Goal: Information Seeking & Learning: Learn about a topic

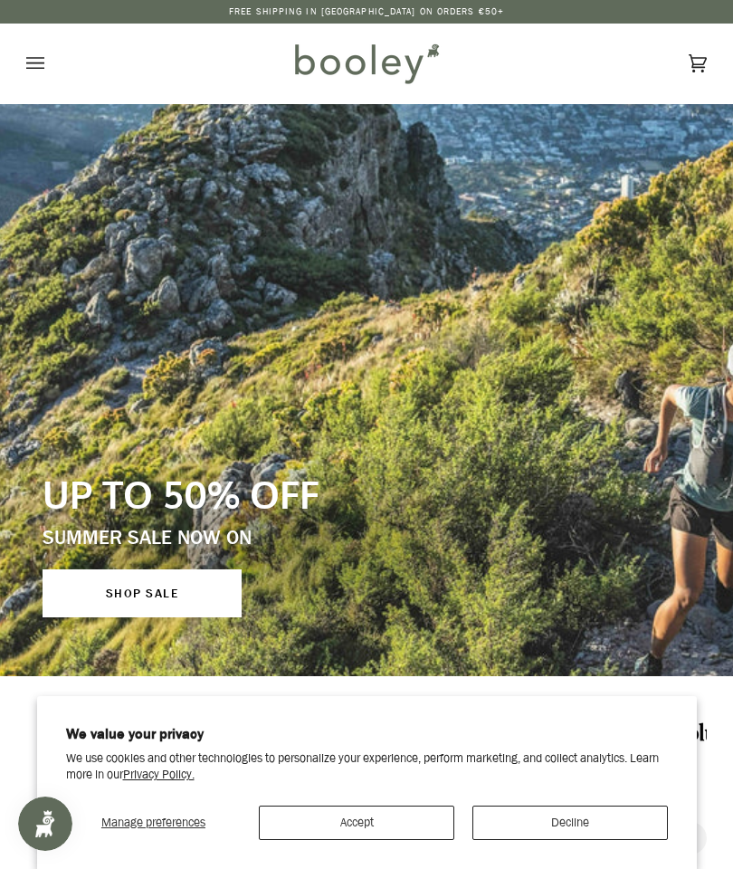
click at [372, 824] on button "Accept" at bounding box center [356, 822] width 195 height 34
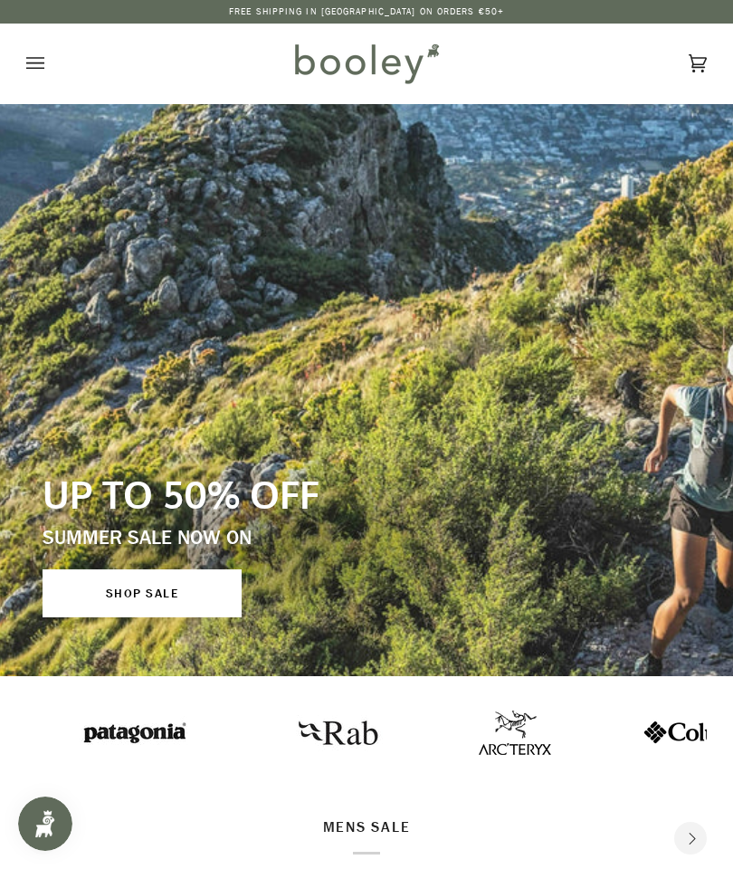
click at [36, 58] on icon "Open menu" at bounding box center [35, 63] width 18 height 12
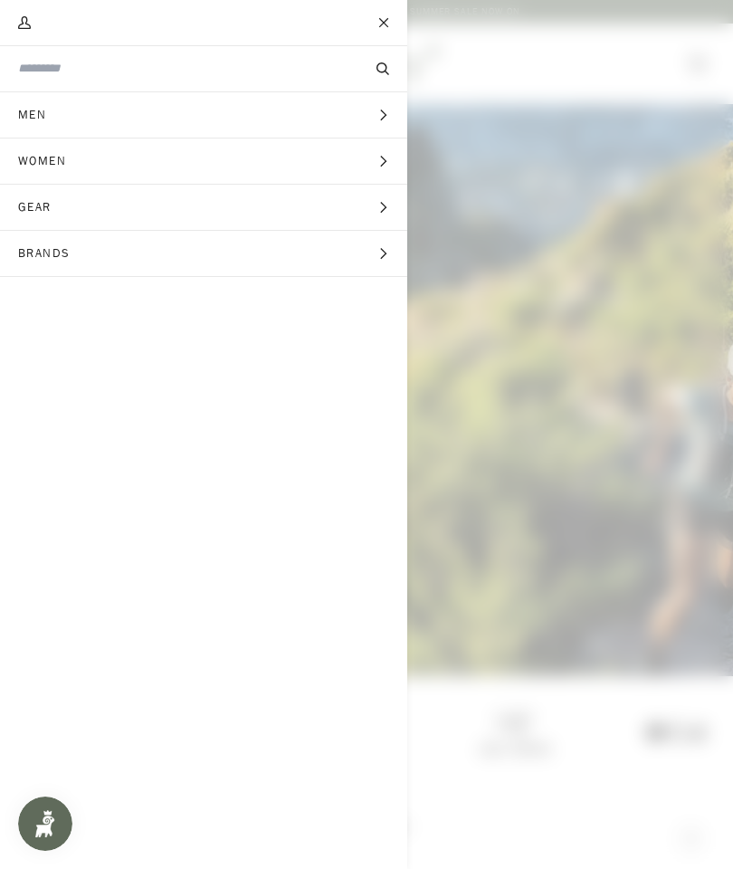
click at [157, 68] on input "Search our store" at bounding box center [173, 68] width 310 height 17
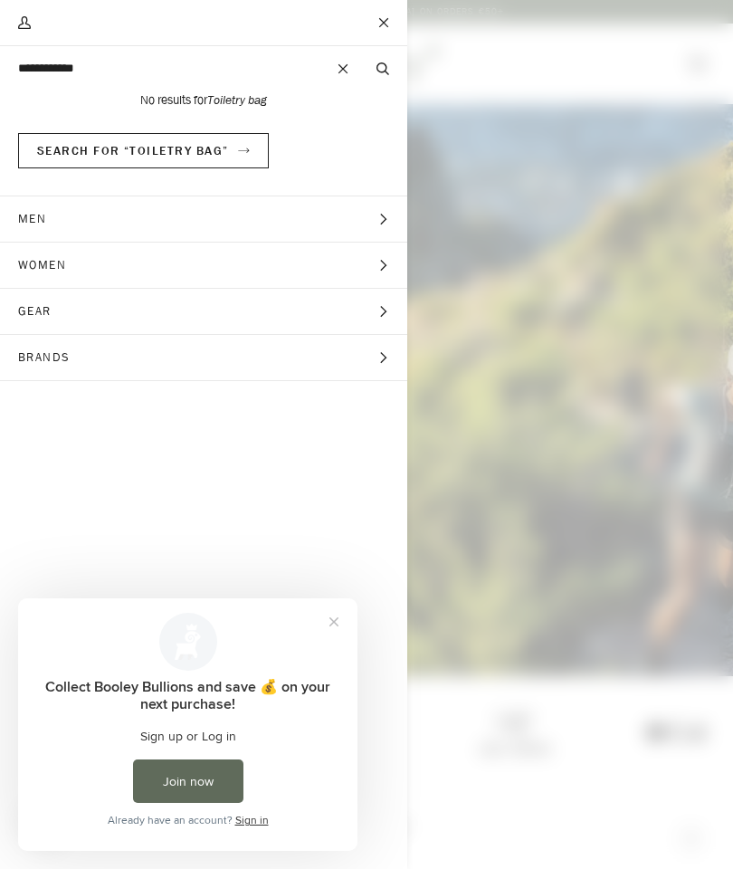
type input "**********"
click at [383, 69] on button "Search" at bounding box center [382, 69] width 49 height 18
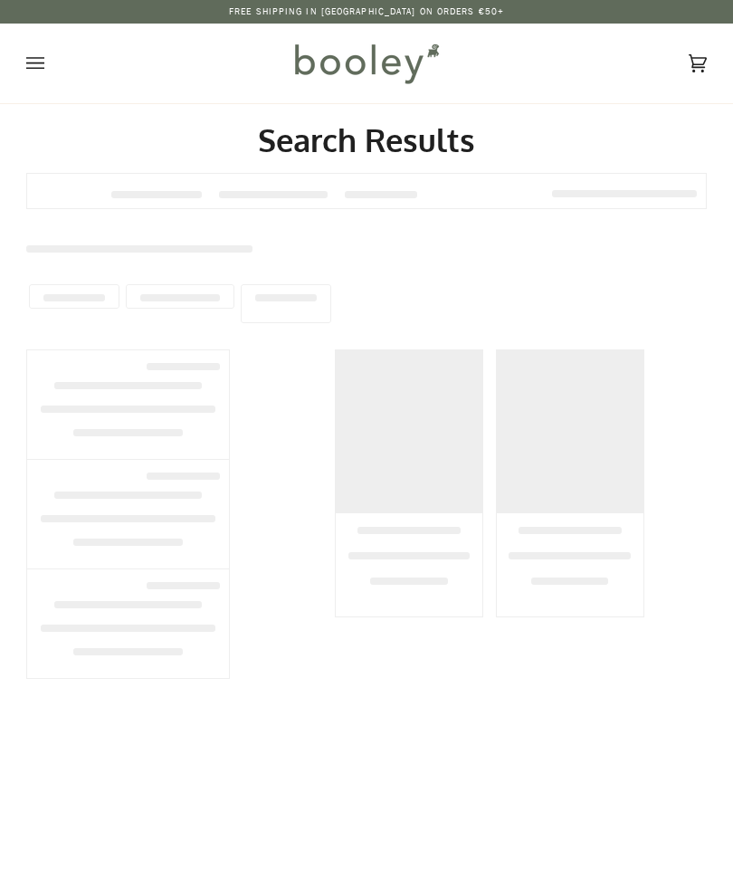
type input "**********"
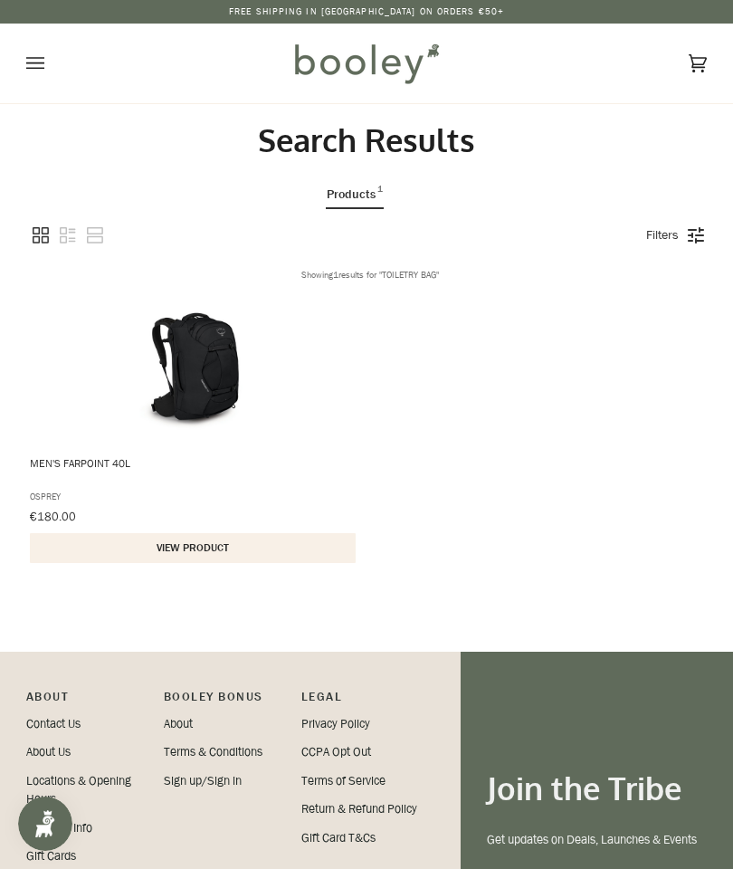
click at [49, 53] on button "Open menu" at bounding box center [53, 64] width 54 height 80
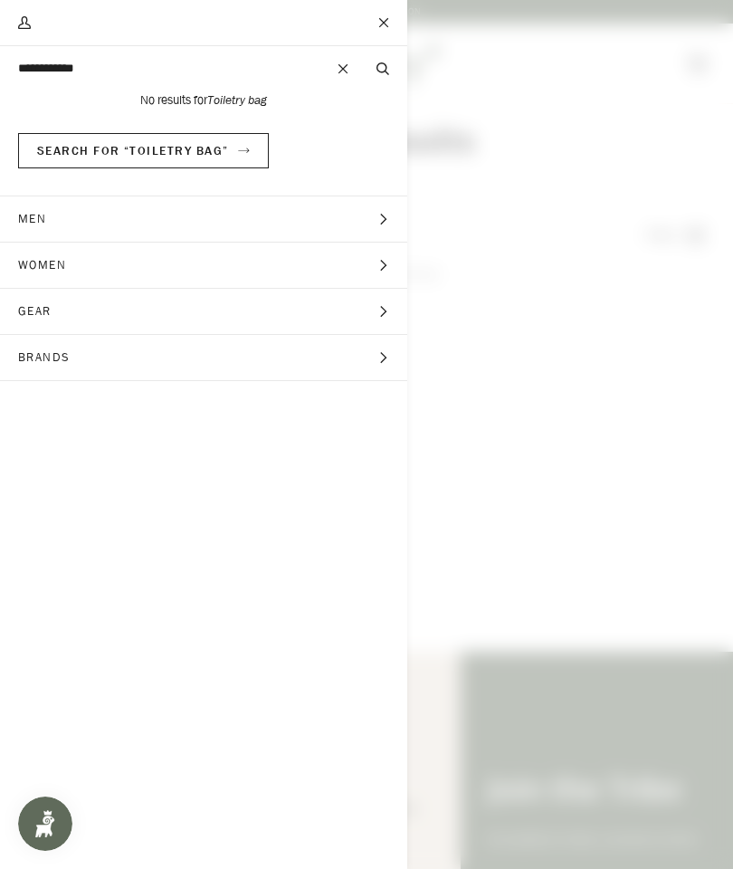
click at [369, 309] on button "Gear Expand menu" at bounding box center [203, 312] width 407 height 46
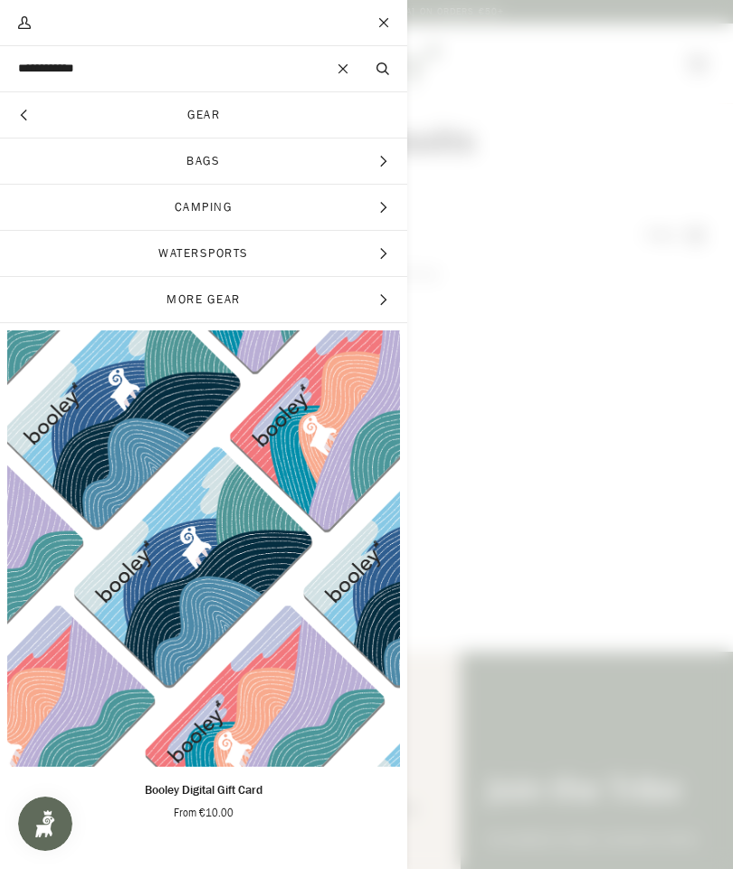
click at [332, 116] on link "Gear" at bounding box center [203, 114] width 407 height 45
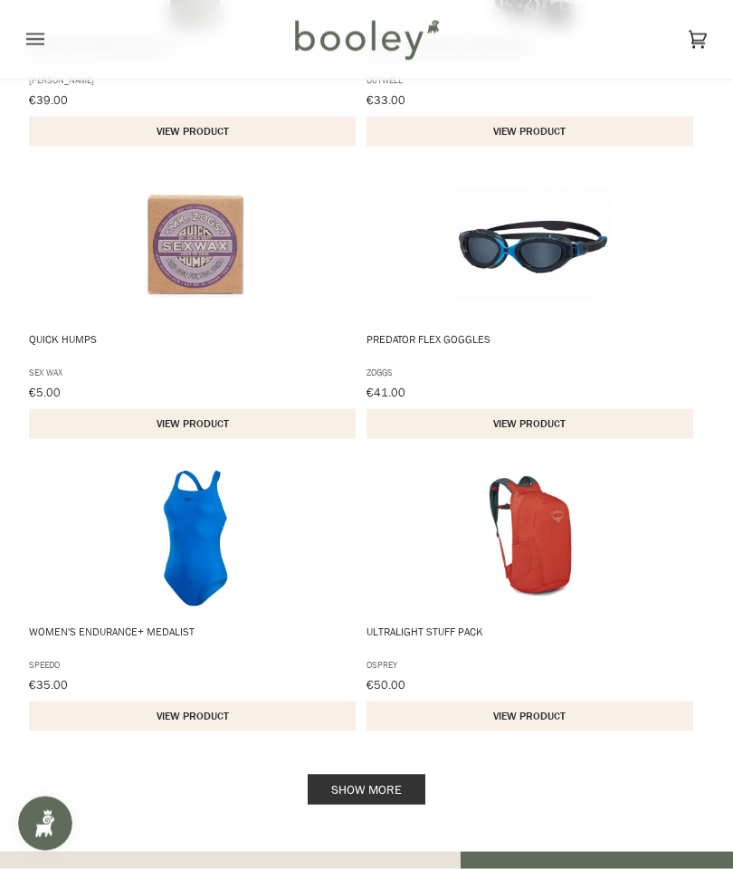
scroll to position [2514, 0]
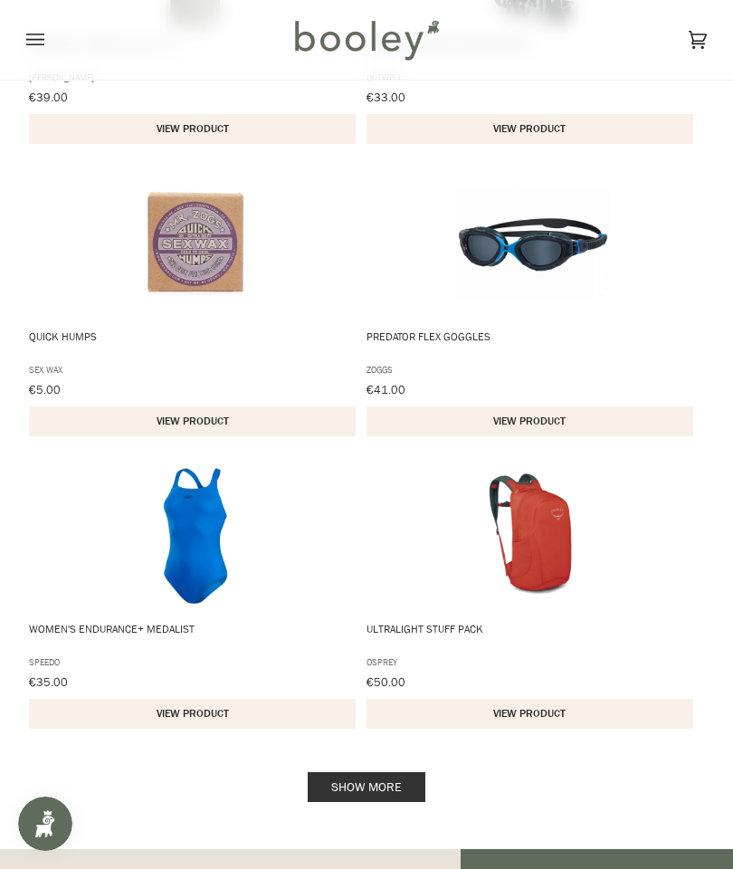
click at [382, 776] on link "Show more" at bounding box center [367, 787] width 118 height 30
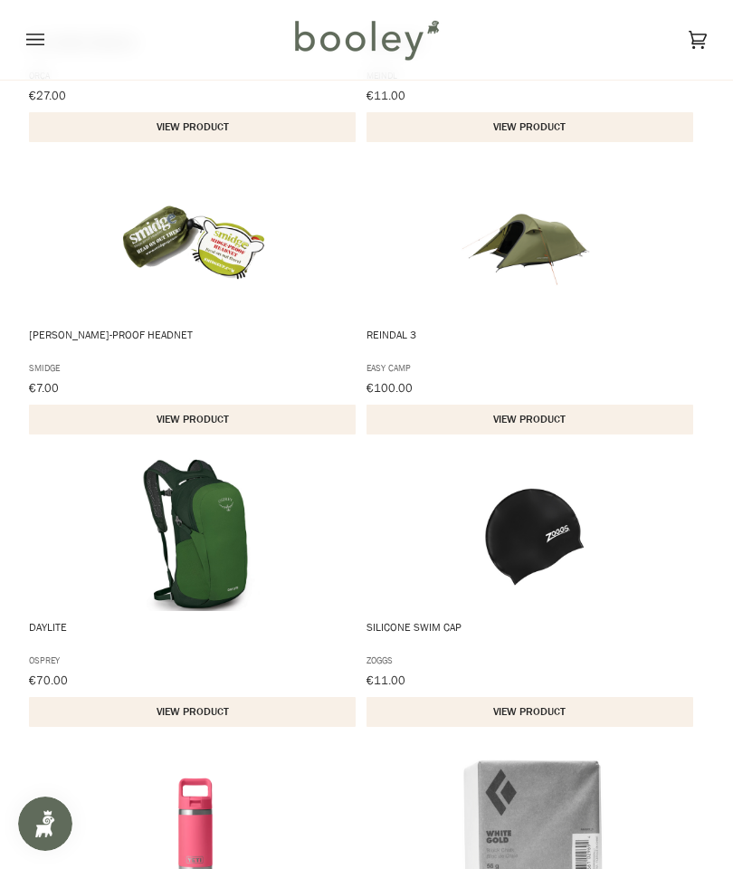
scroll to position [5248, 0]
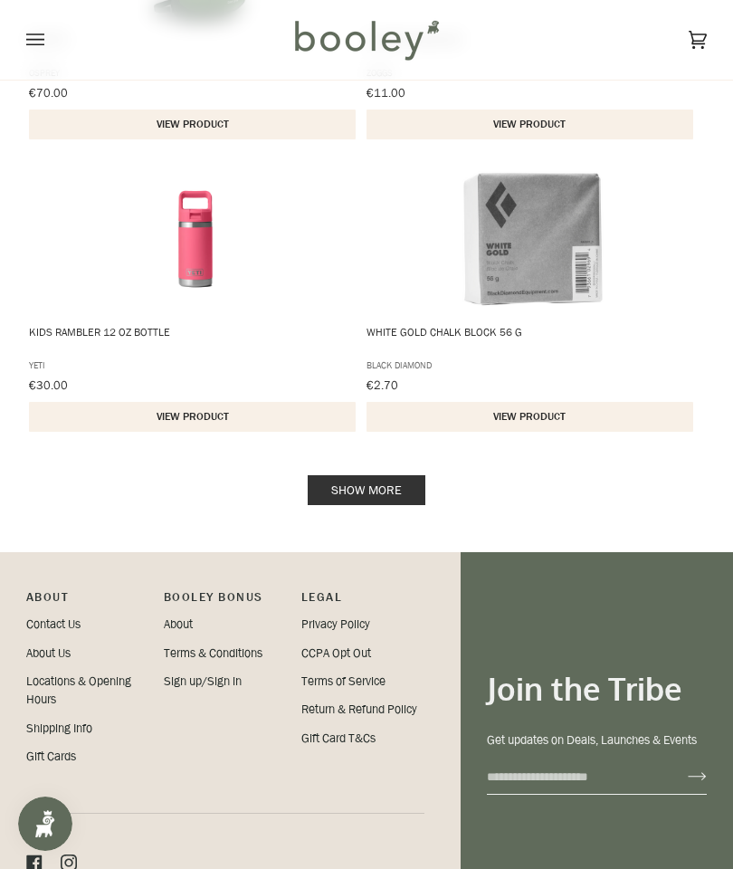
click at [385, 485] on link "Show more" at bounding box center [367, 490] width 118 height 30
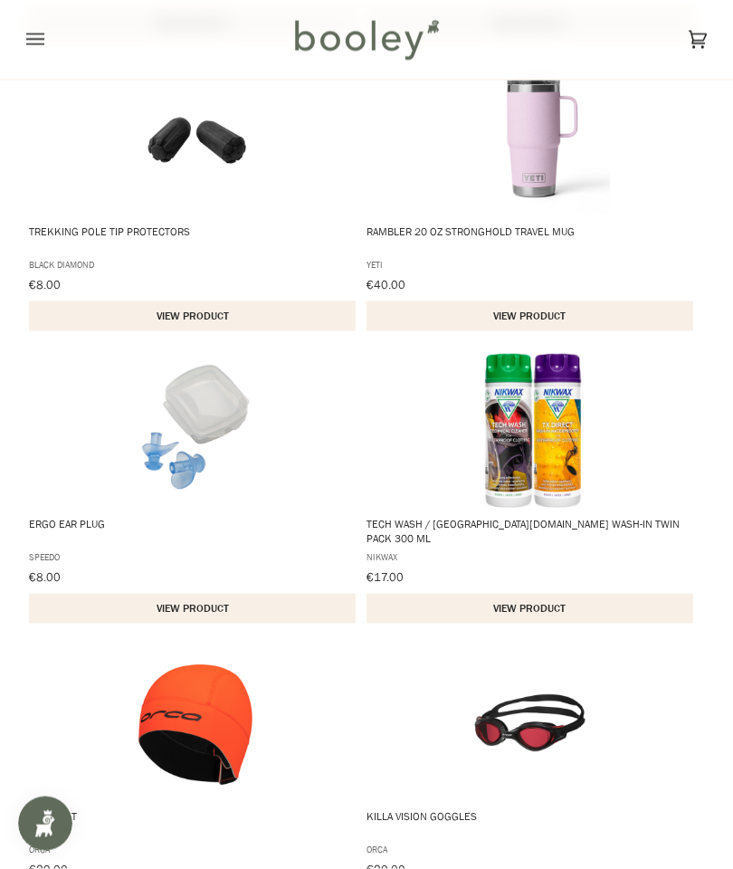
scroll to position [6128, 0]
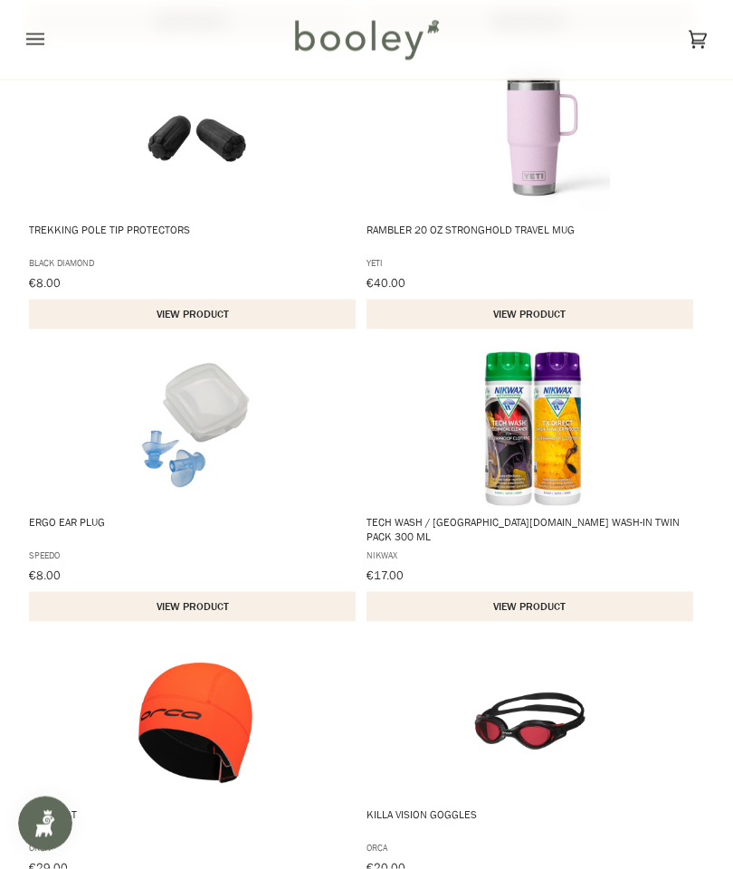
click at [591, 729] on img "Killa Vision Goggles" at bounding box center [533, 721] width 154 height 154
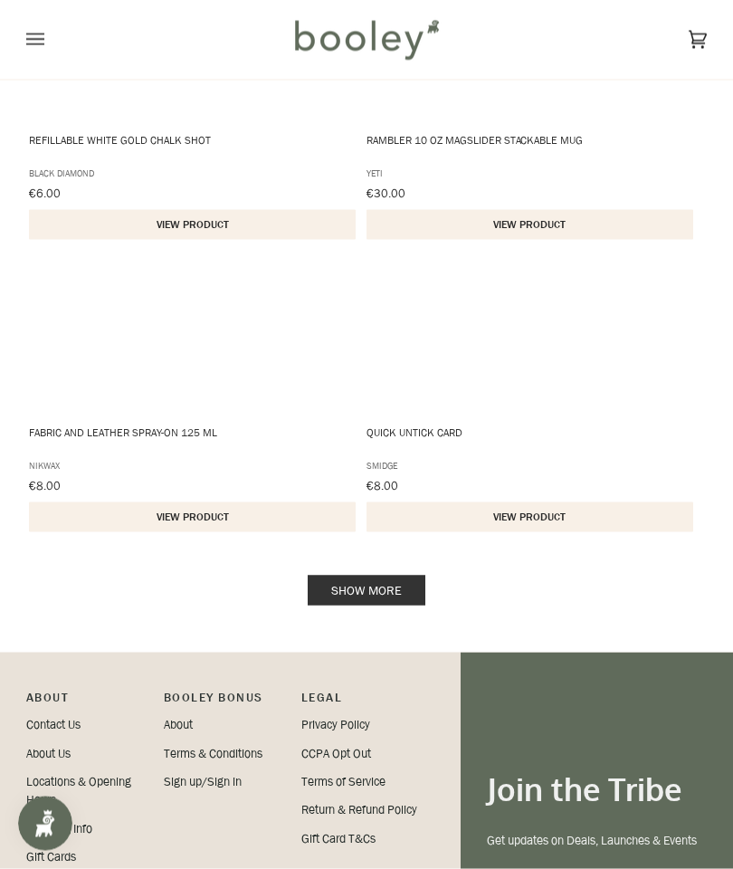
scroll to position [8615, 0]
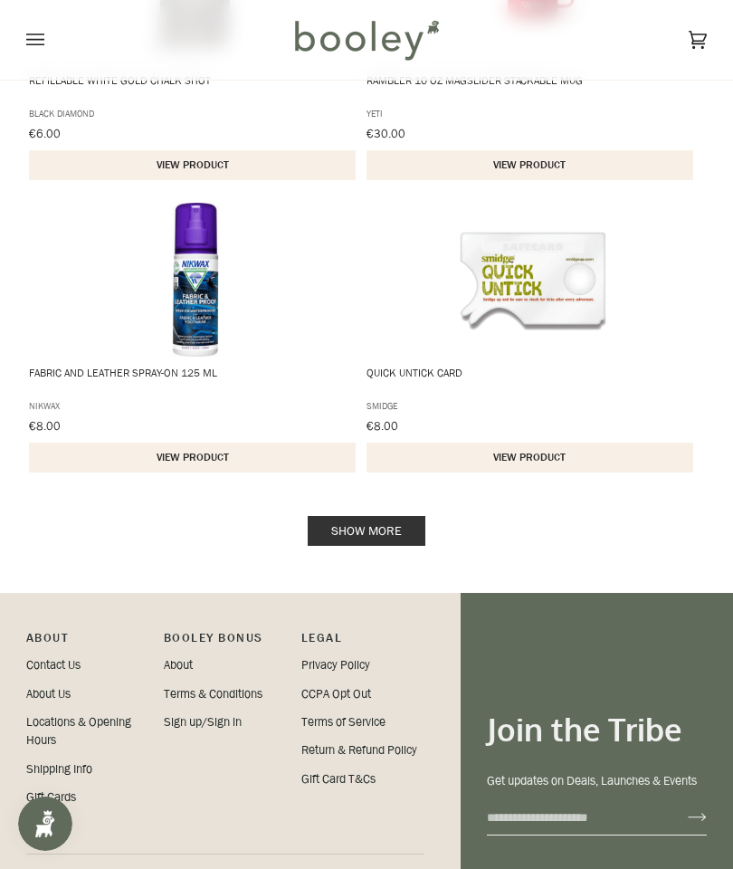
click at [399, 516] on link "Show more" at bounding box center [367, 531] width 118 height 30
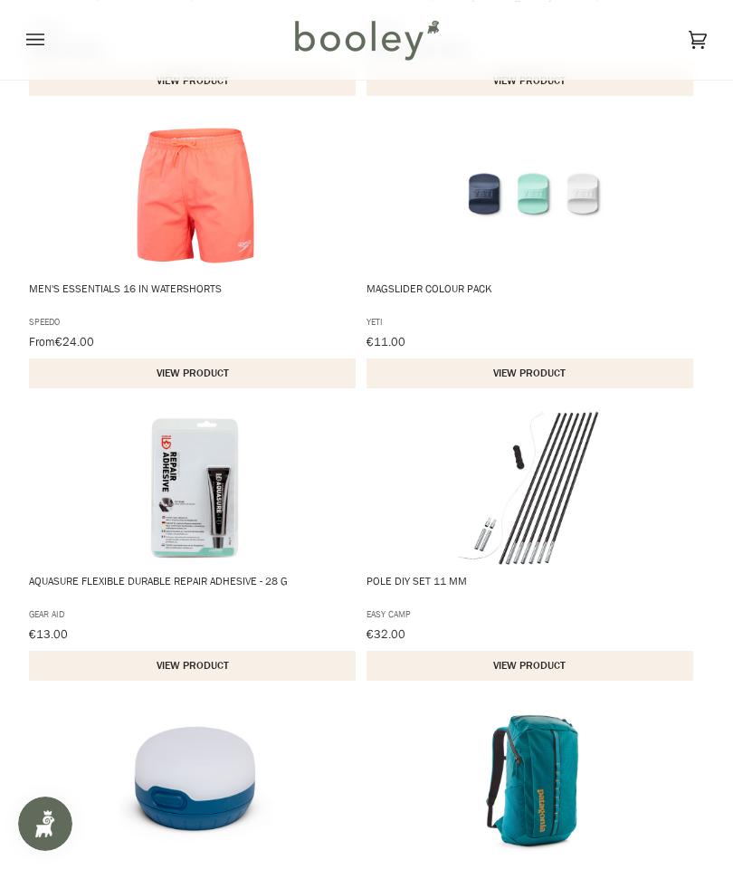
scroll to position [10743, 0]
